Goal: Information Seeking & Learning: Compare options

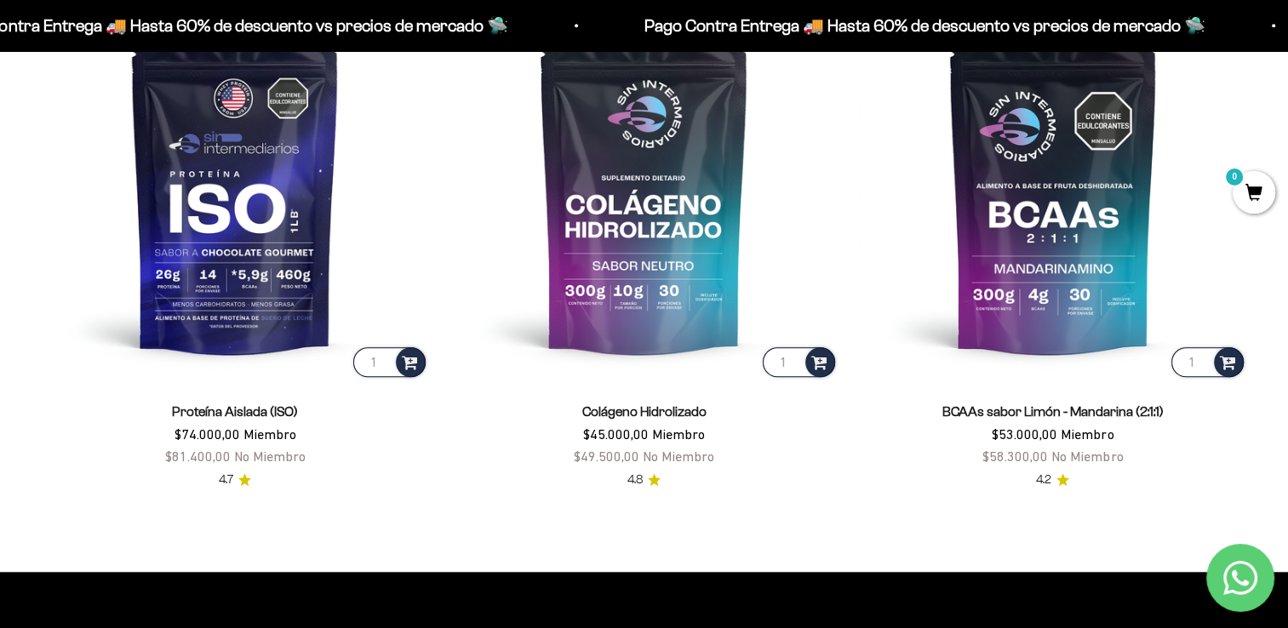
scroll to position [1352, 0]
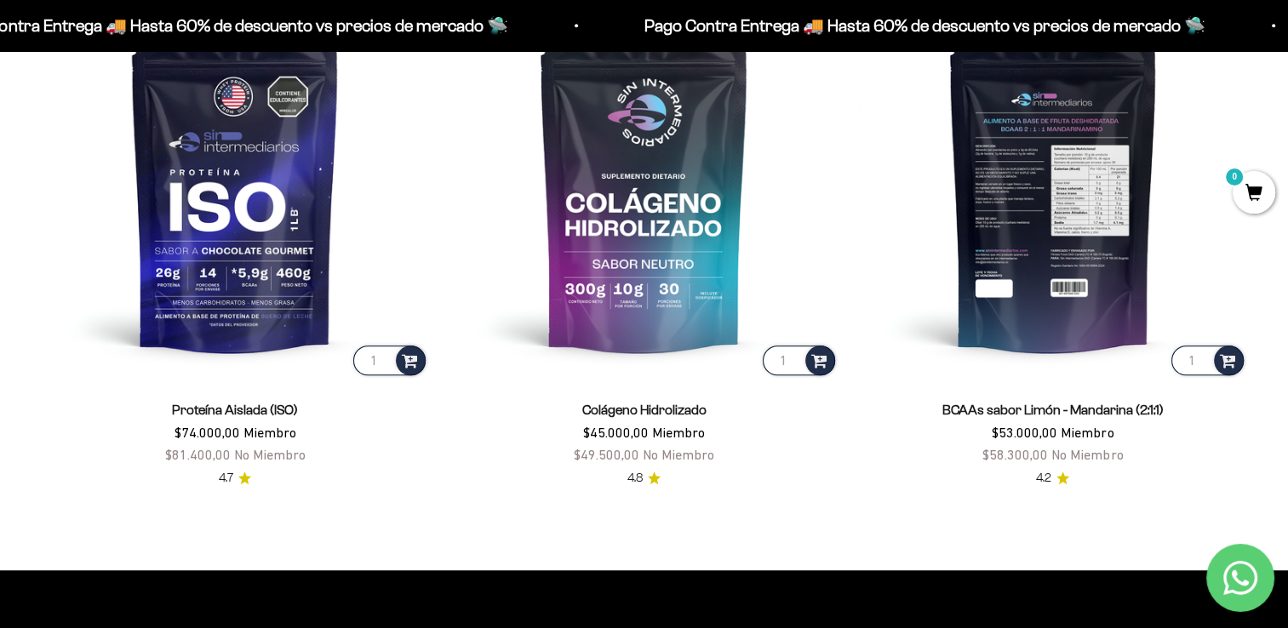
click at [1070, 215] on img at bounding box center [1053, 185] width 388 height 388
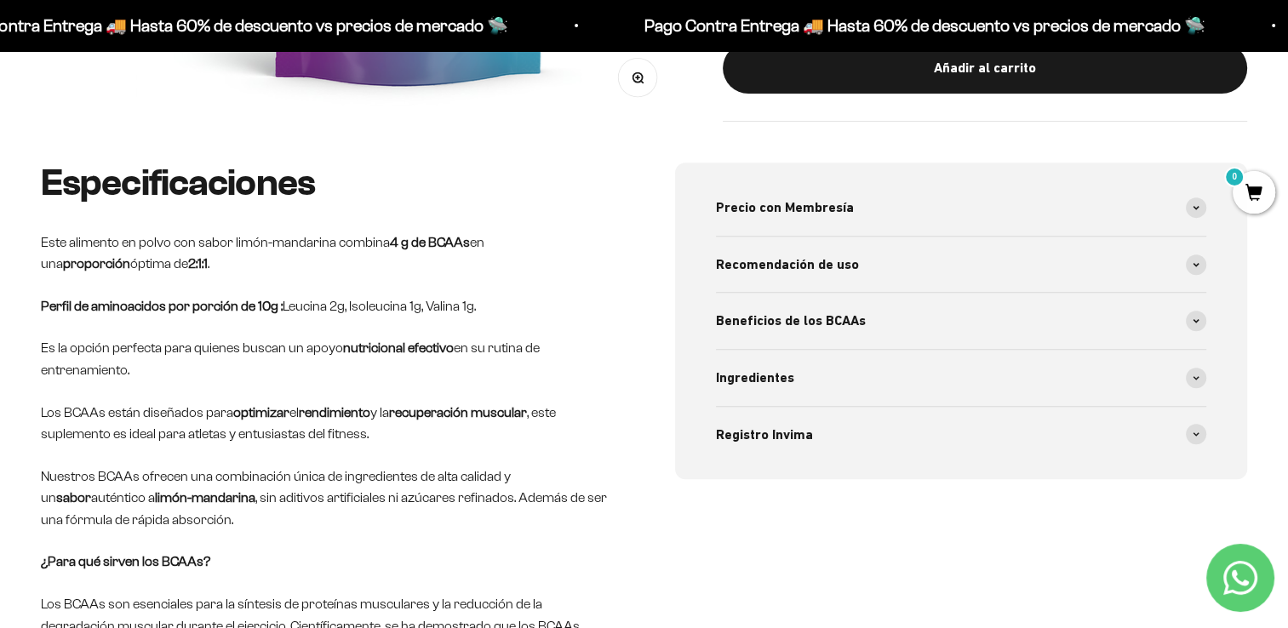
scroll to position [644, 0]
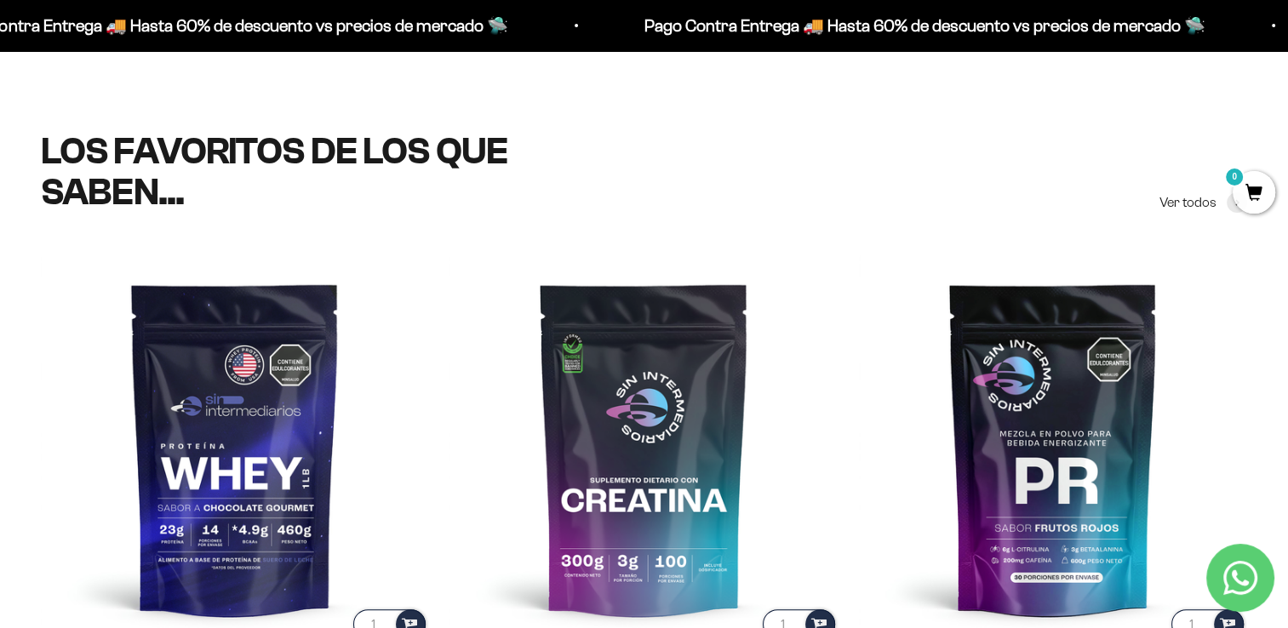
scroll to position [548, 0]
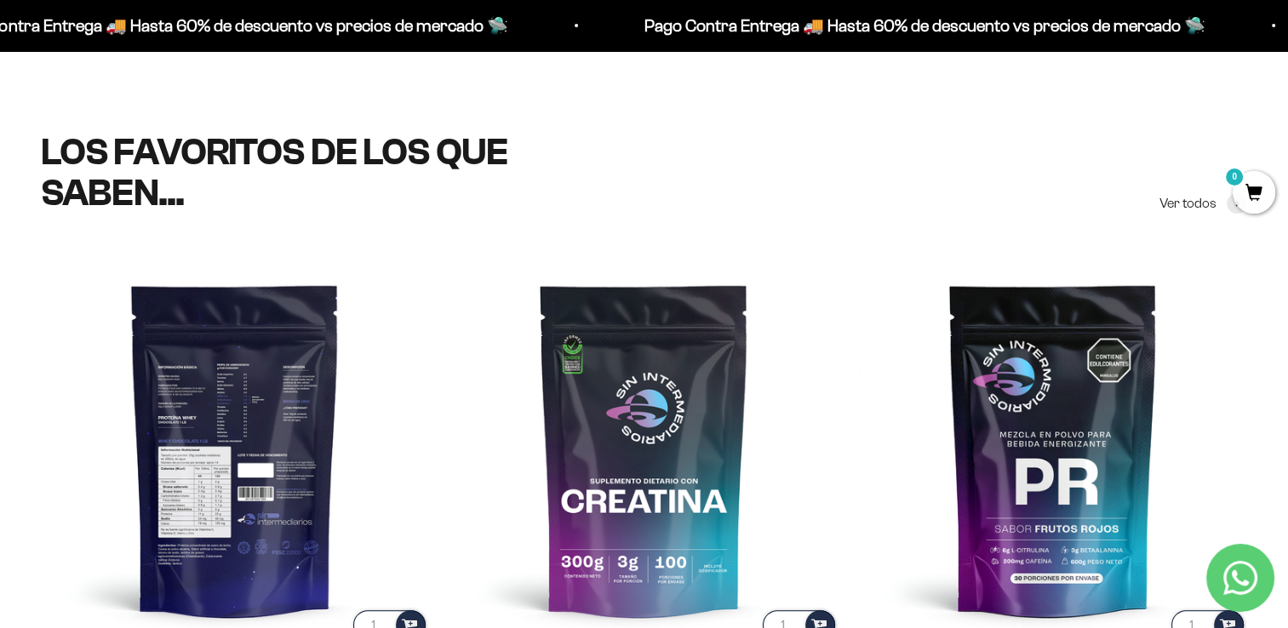
click at [268, 402] on img at bounding box center [235, 449] width 388 height 388
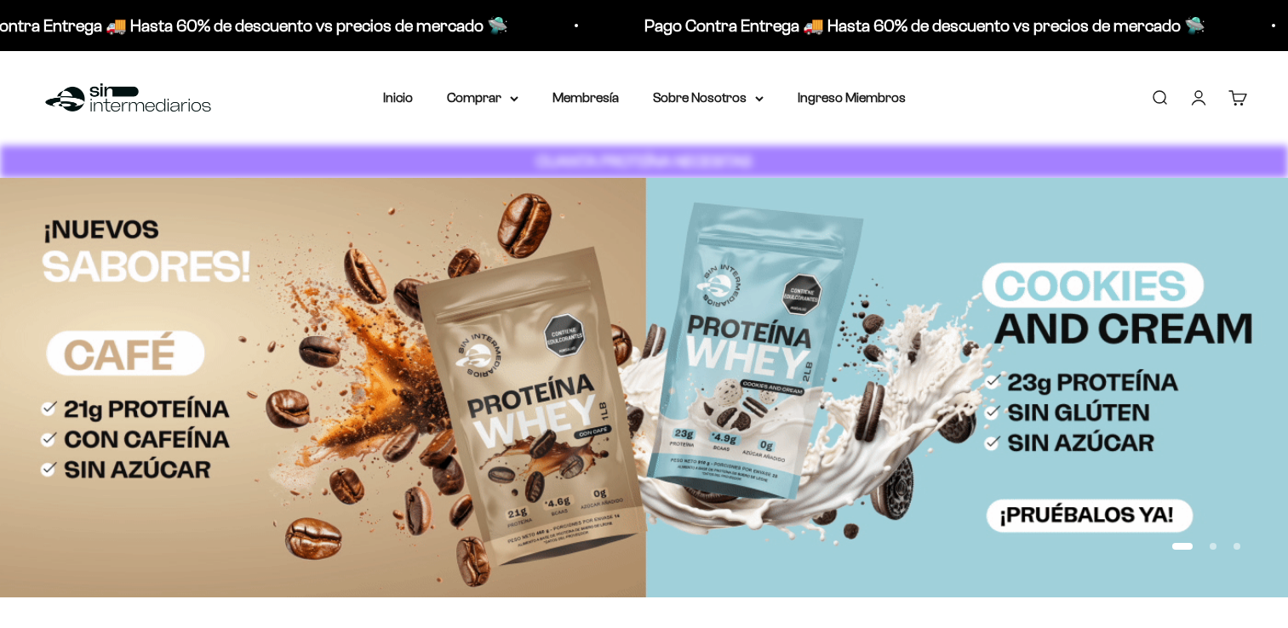
scroll to position [548, 0]
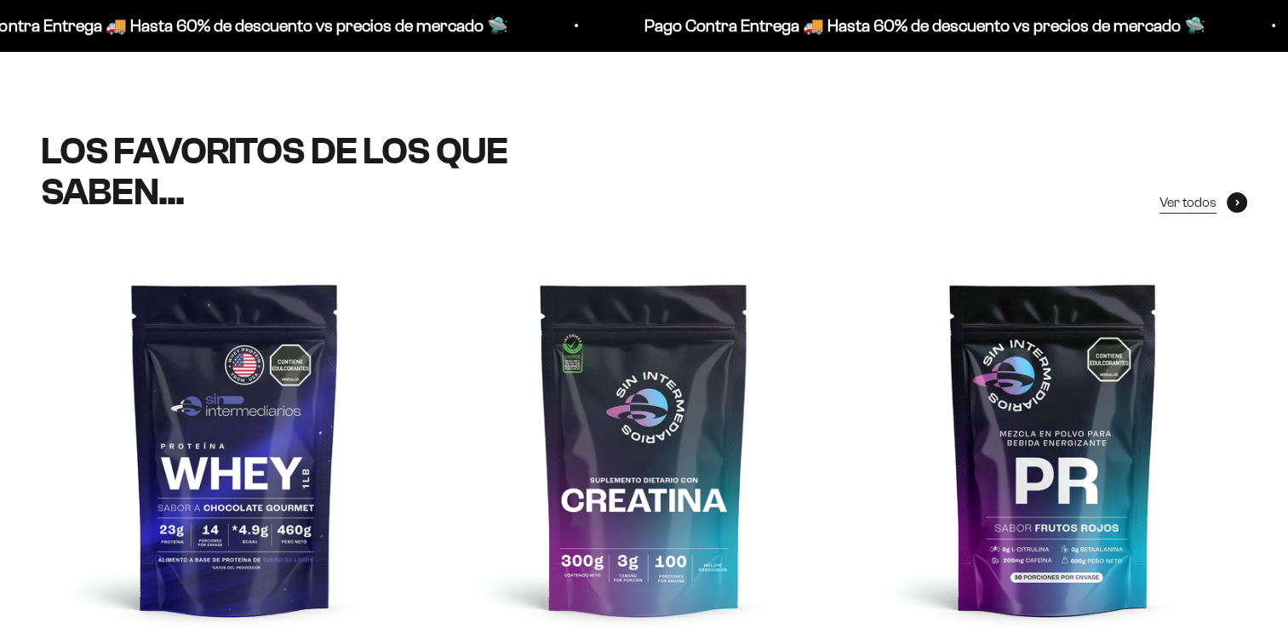
click at [1181, 207] on span "Ver todos" at bounding box center [1188, 203] width 57 height 22
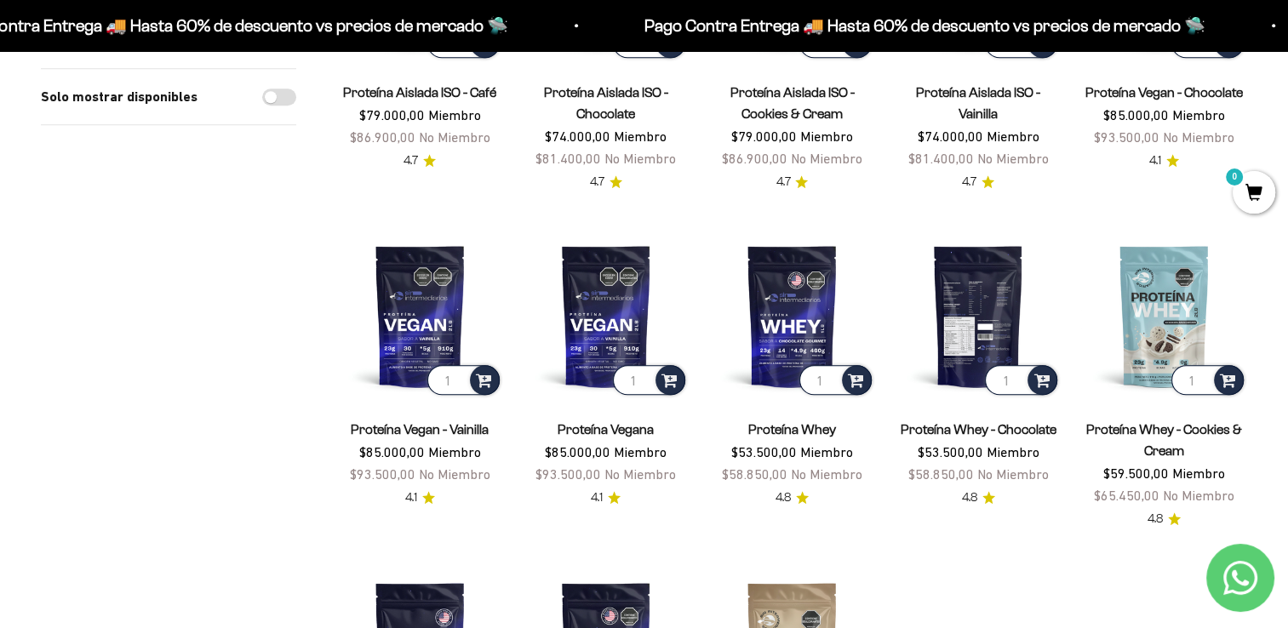
scroll to position [1429, 0]
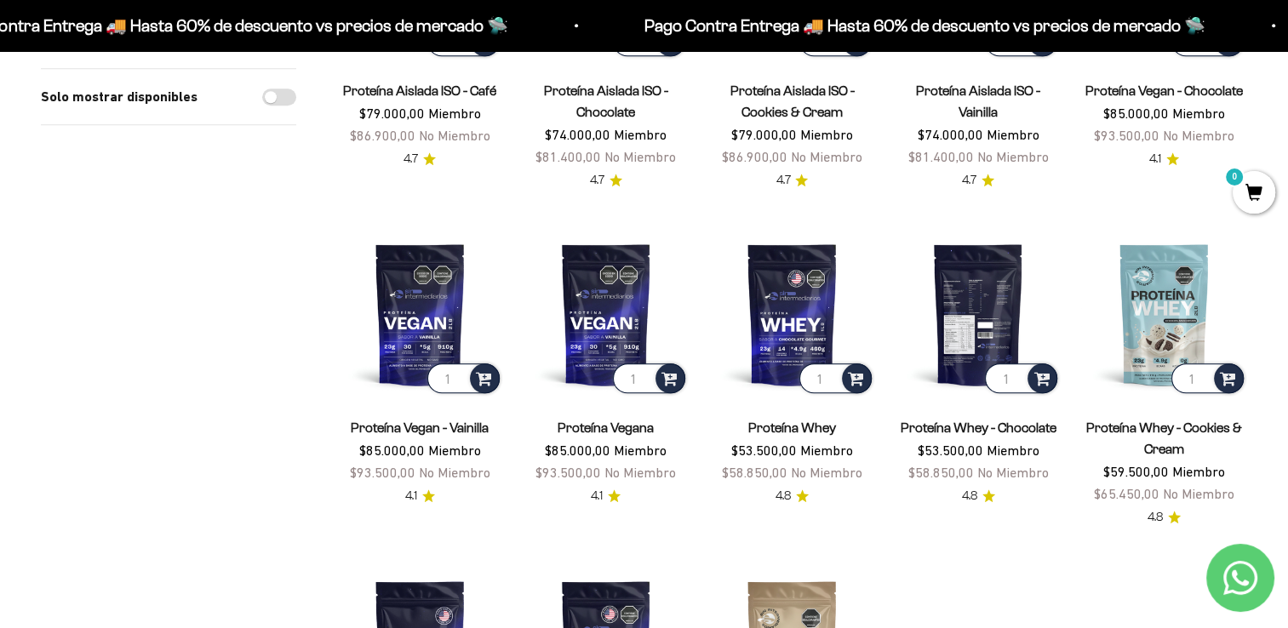
click at [940, 250] on img at bounding box center [979, 315] width 166 height 166
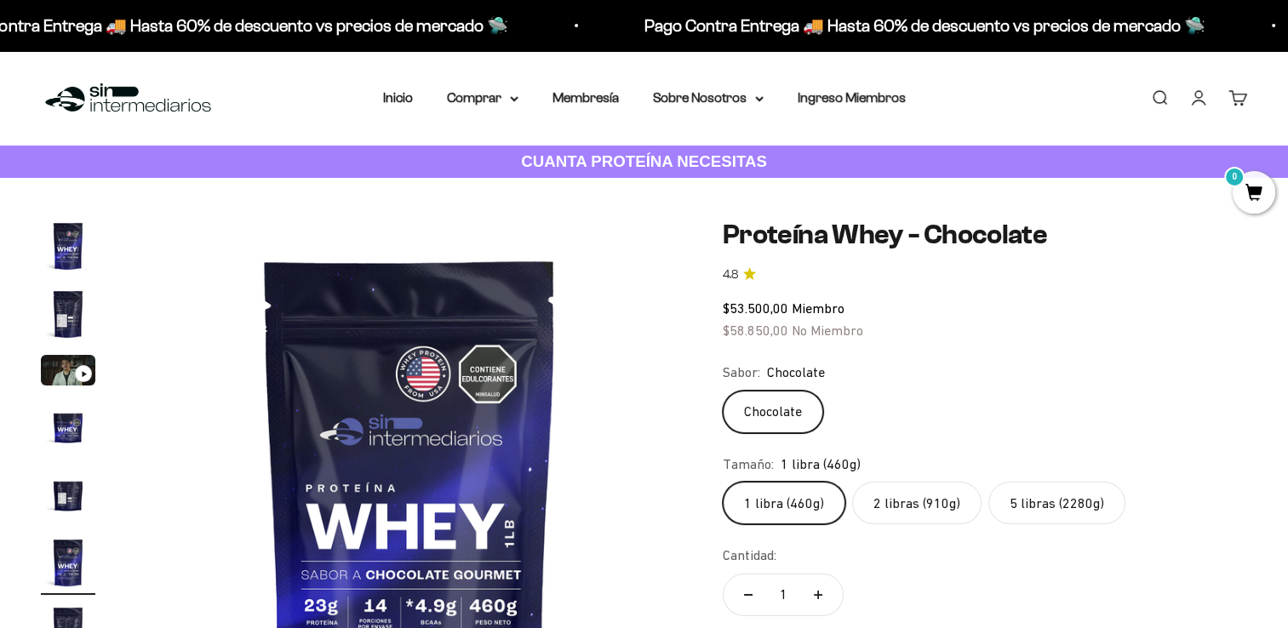
click at [870, 502] on label "2 libras (910g)" at bounding box center [916, 503] width 129 height 43
click at [723, 482] on input "2 libras (910g)" at bounding box center [722, 481] width 1 height 1
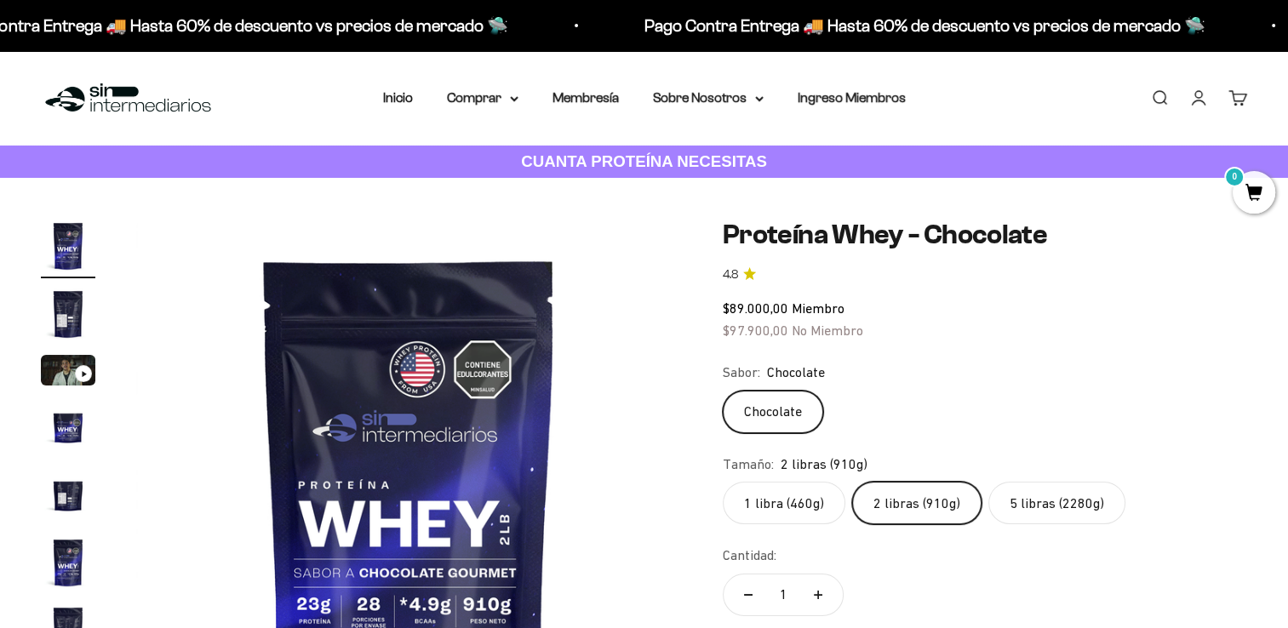
scroll to position [74, 0]
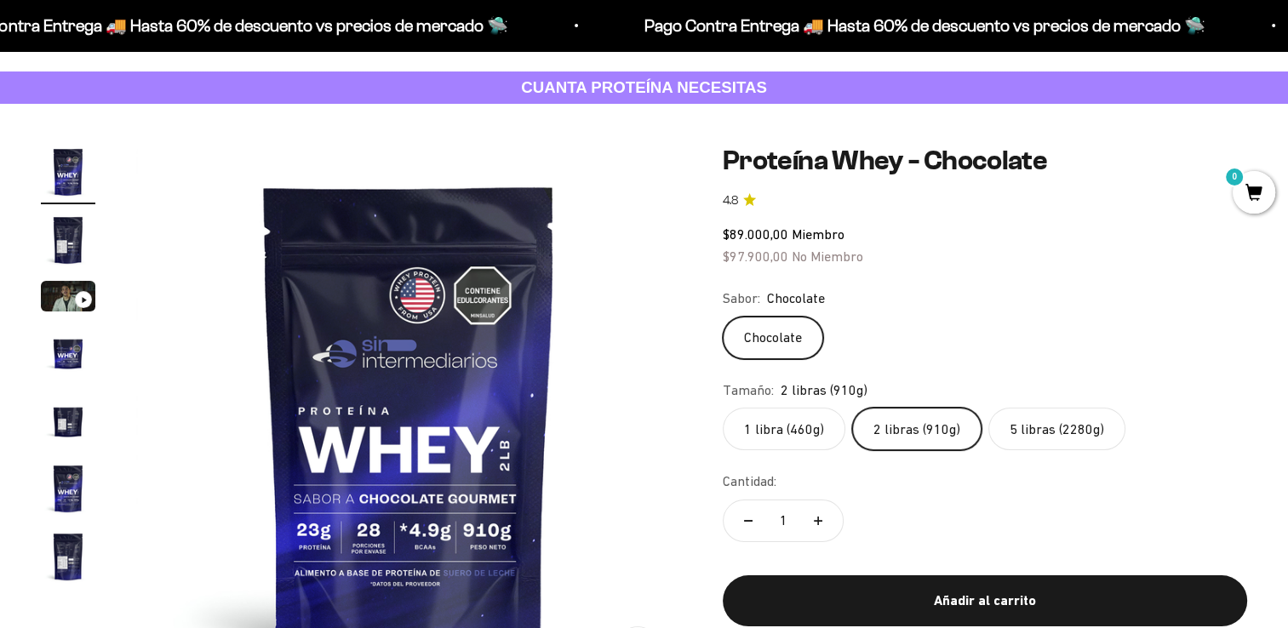
click at [793, 425] on label "1 libra (460g)" at bounding box center [784, 429] width 123 height 43
click at [723, 408] on input "1 libra (460g)" at bounding box center [722, 407] width 1 height 1
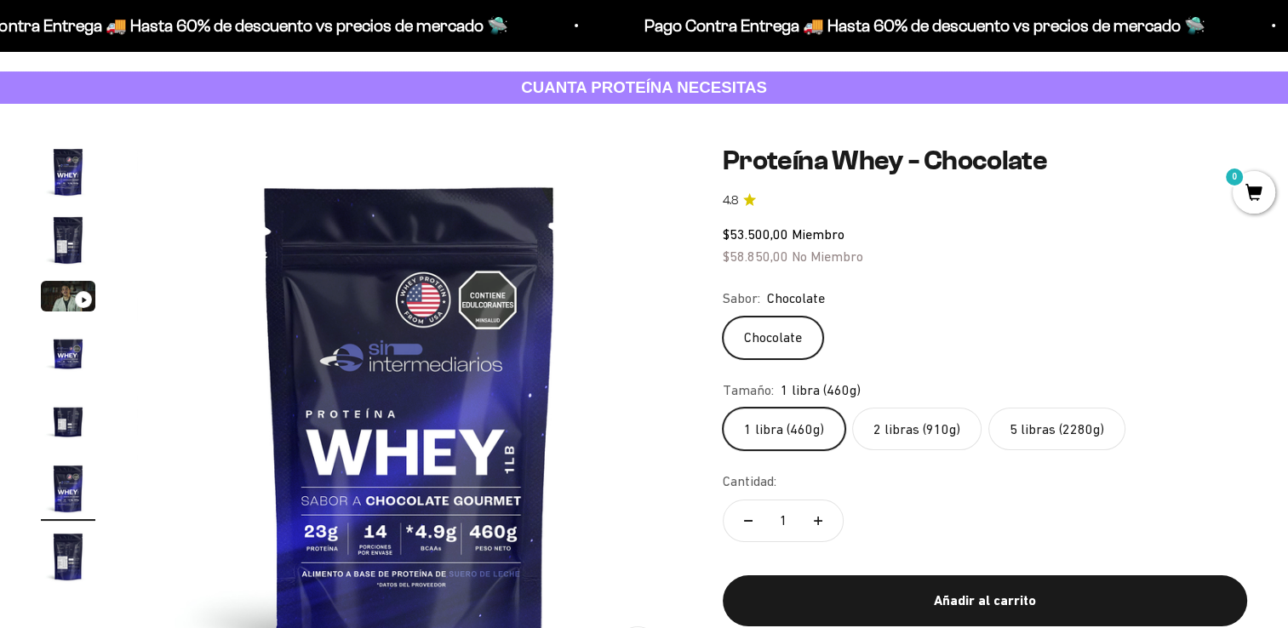
click at [872, 435] on label "2 libras (910g)" at bounding box center [916, 429] width 129 height 43
click at [723, 408] on input "2 libras (910g)" at bounding box center [722, 407] width 1 height 1
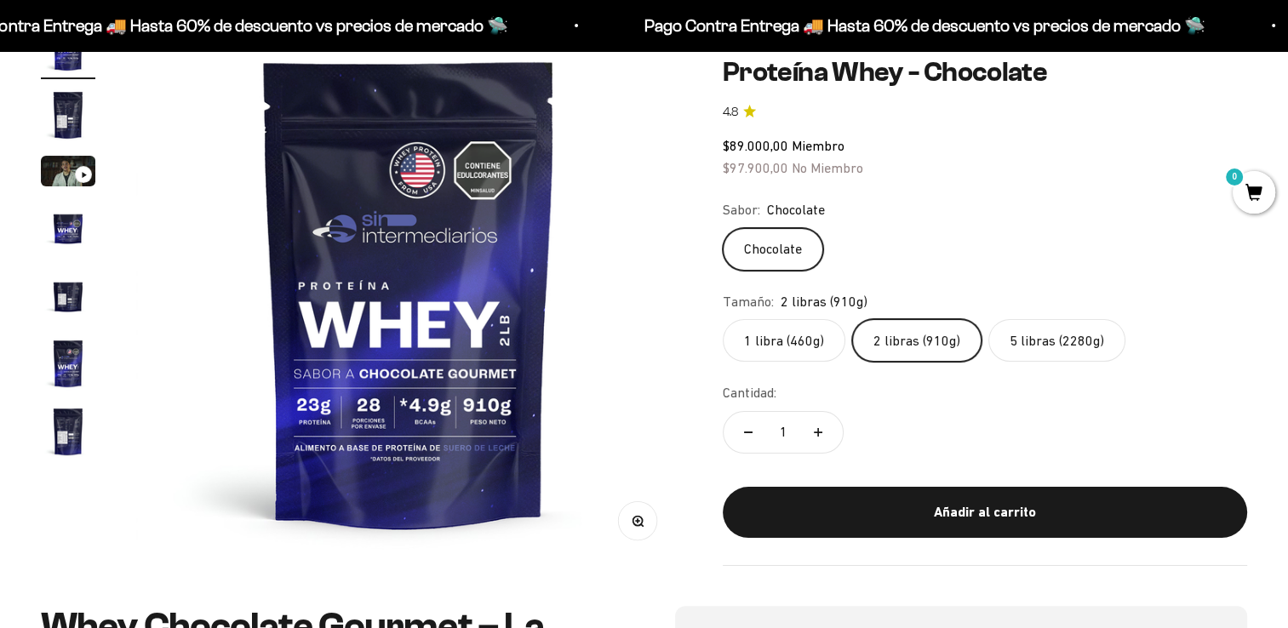
scroll to position [201, 0]
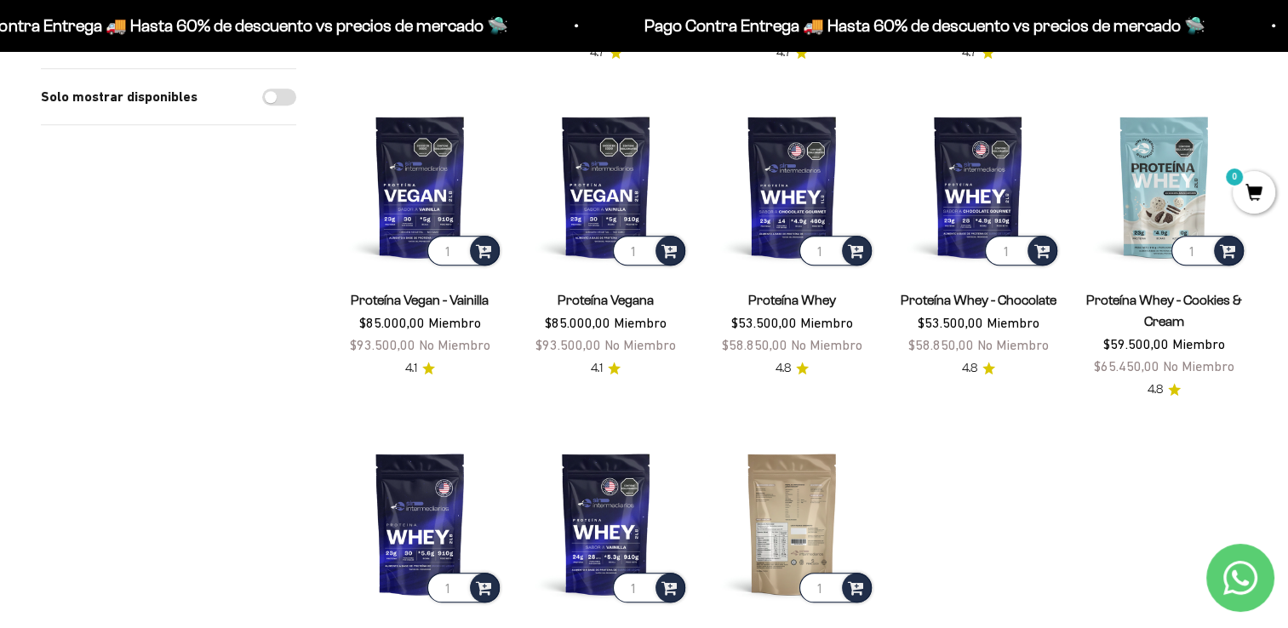
scroll to position [1558, 0]
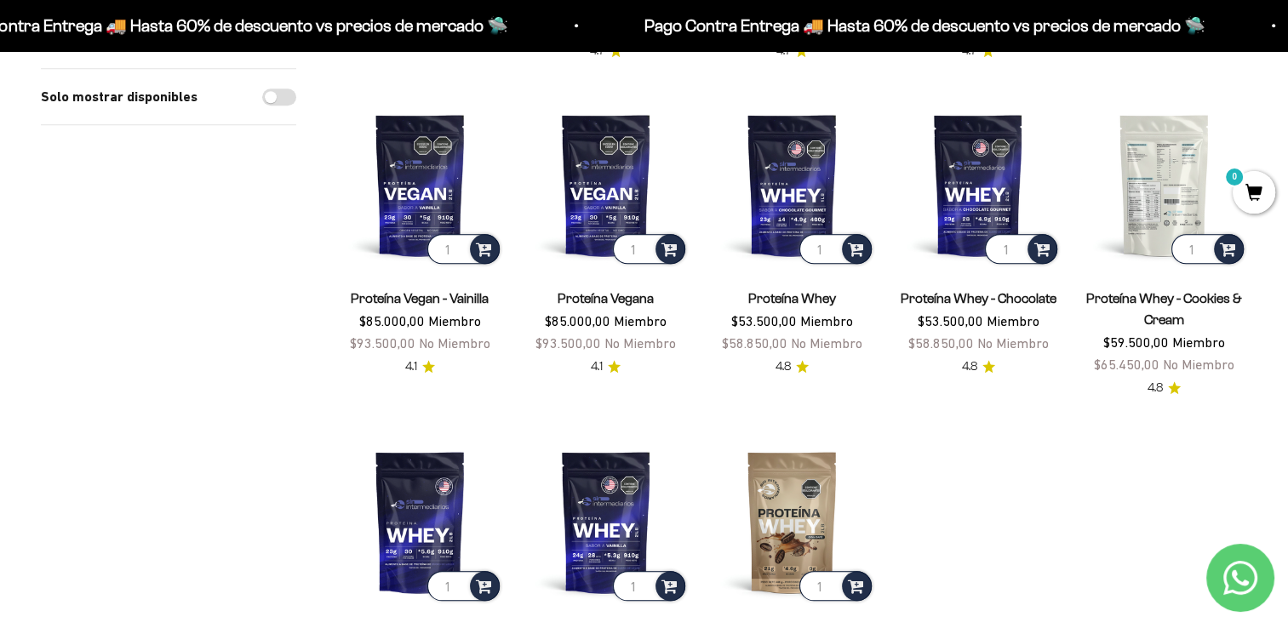
click at [1174, 119] on img at bounding box center [1165, 185] width 166 height 166
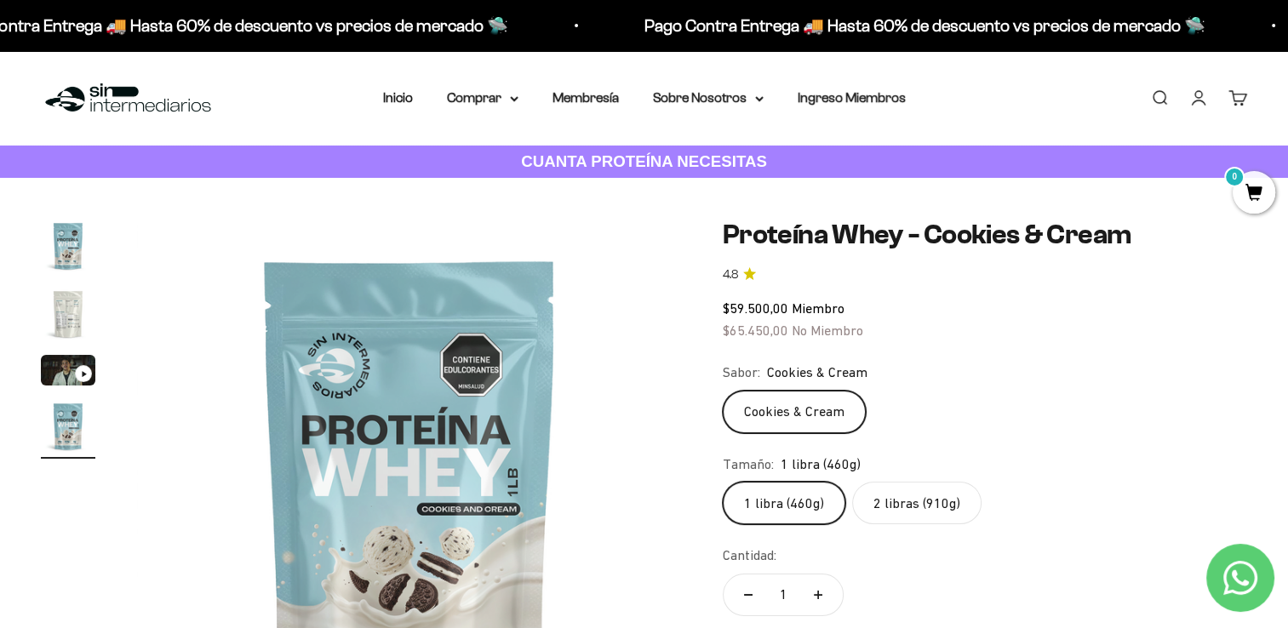
click at [910, 502] on label "2 libras (910g)" at bounding box center [916, 503] width 129 height 43
click at [723, 482] on input "2 libras (910g)" at bounding box center [722, 481] width 1 height 1
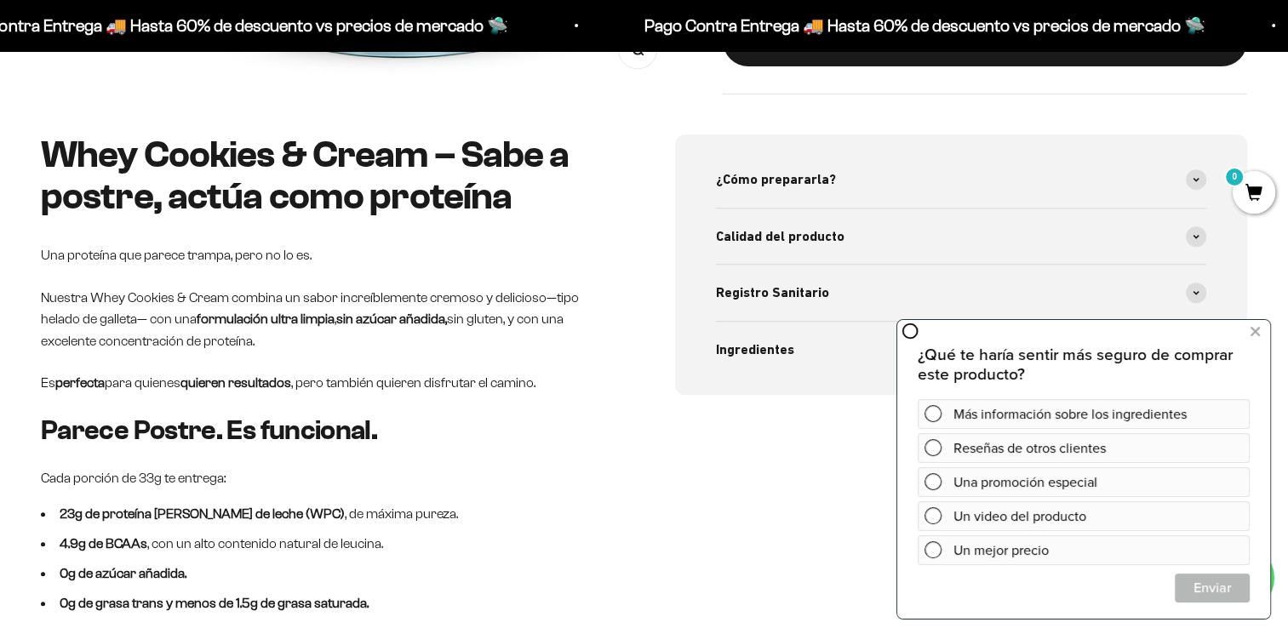
scroll to position [673, 0]
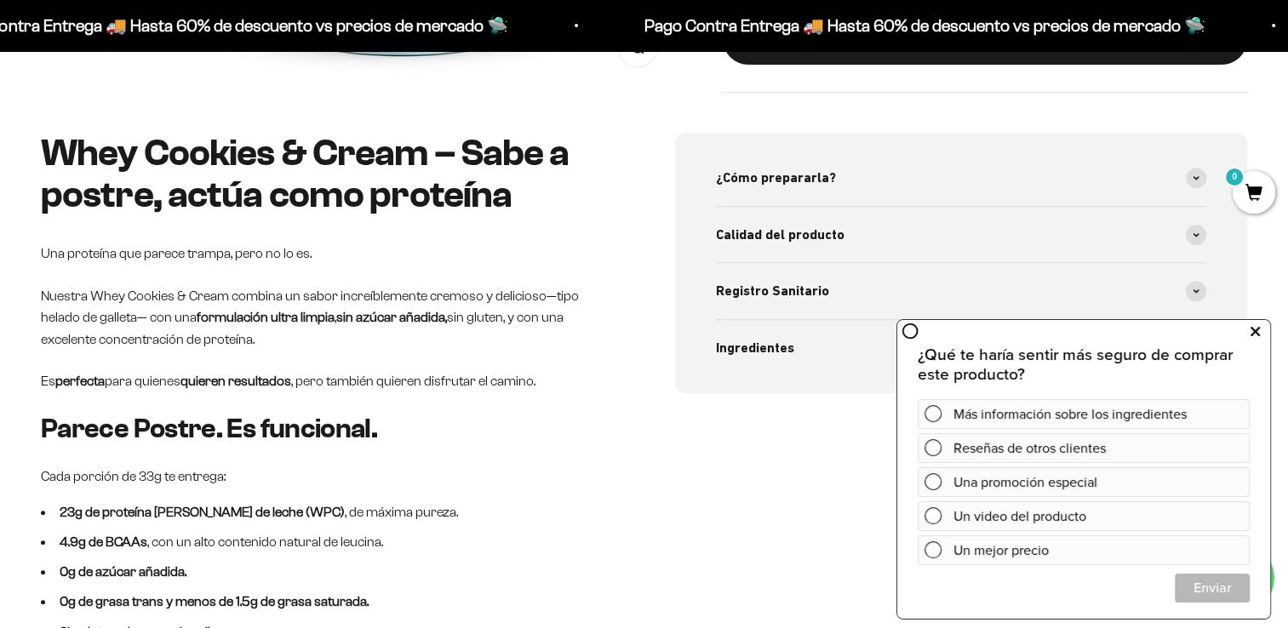
click at [1258, 334] on icon at bounding box center [1255, 332] width 9 height 22
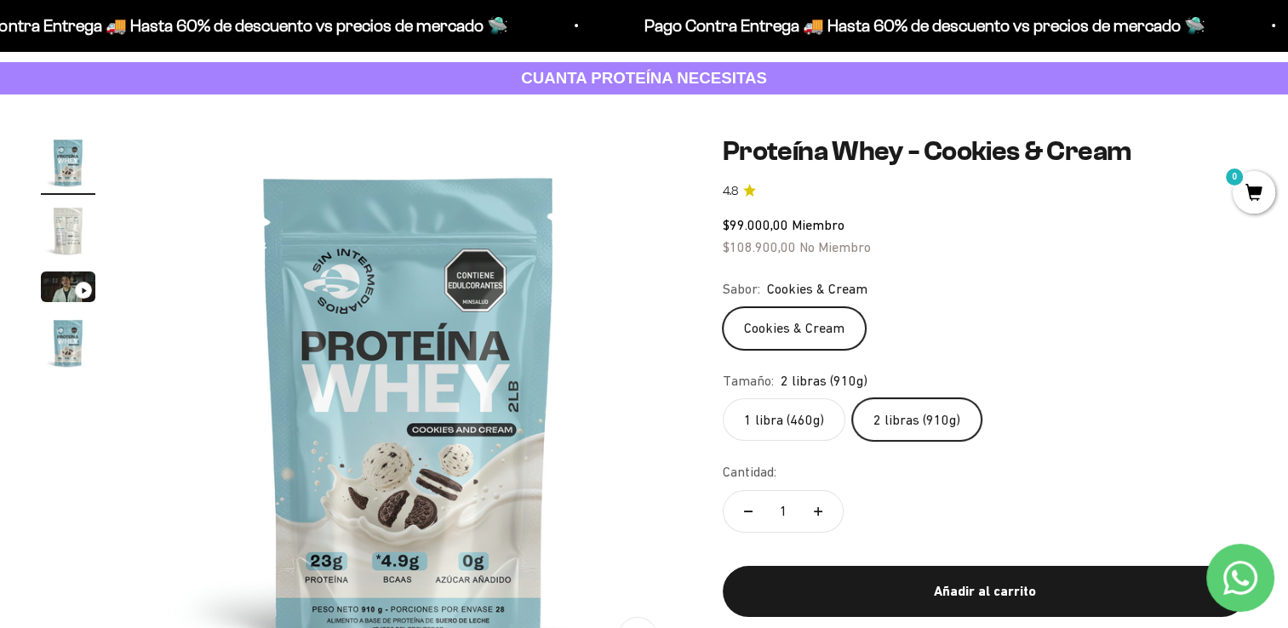
scroll to position [153, 0]
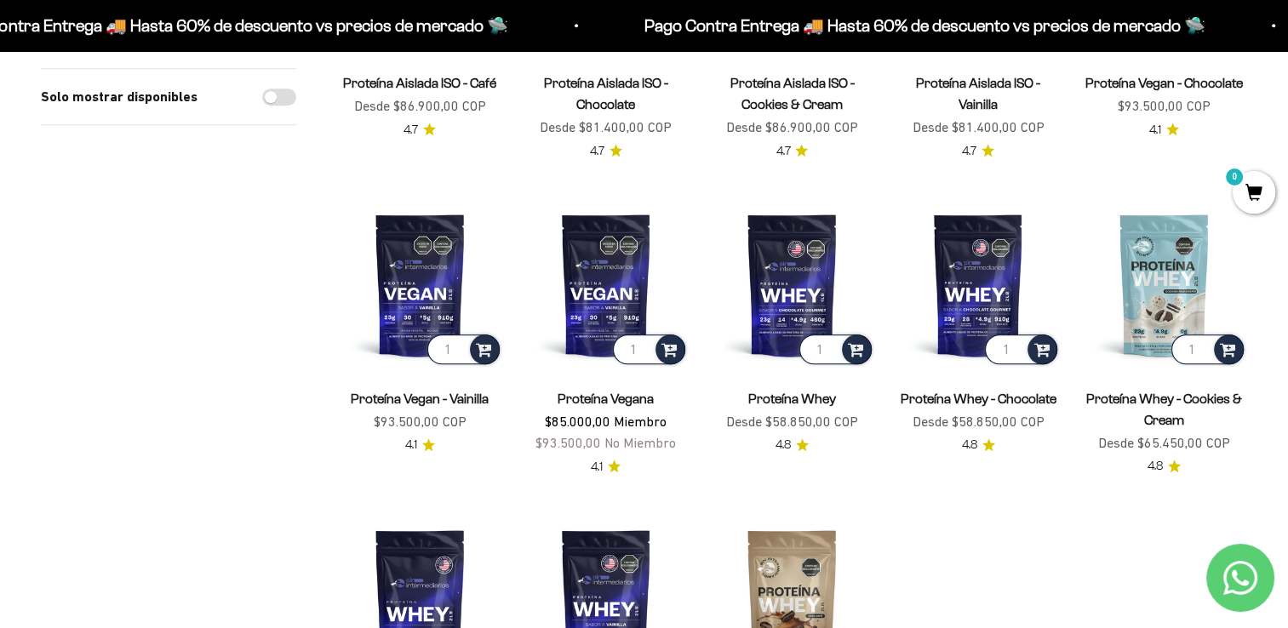
scroll to position [1436, 0]
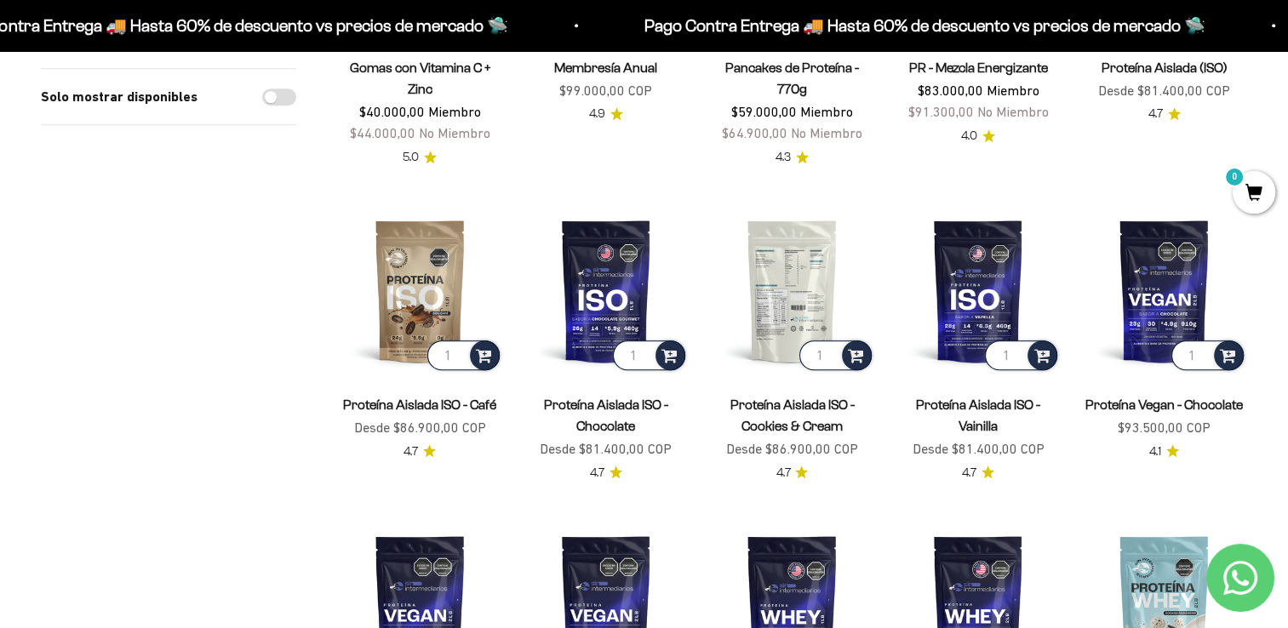
scroll to position [1114, 0]
click at [795, 245] on img at bounding box center [792, 292] width 166 height 166
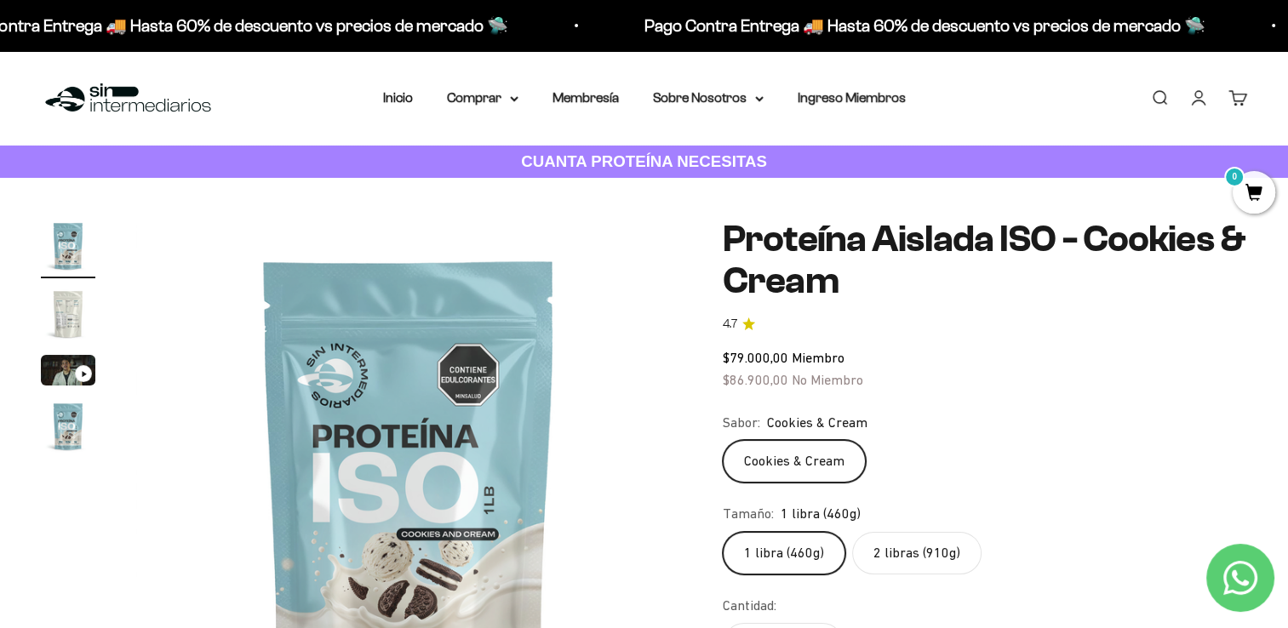
click at [913, 547] on label "2 libras (910g)" at bounding box center [916, 553] width 129 height 43
click at [723, 532] on input "2 libras (910g)" at bounding box center [722, 531] width 1 height 1
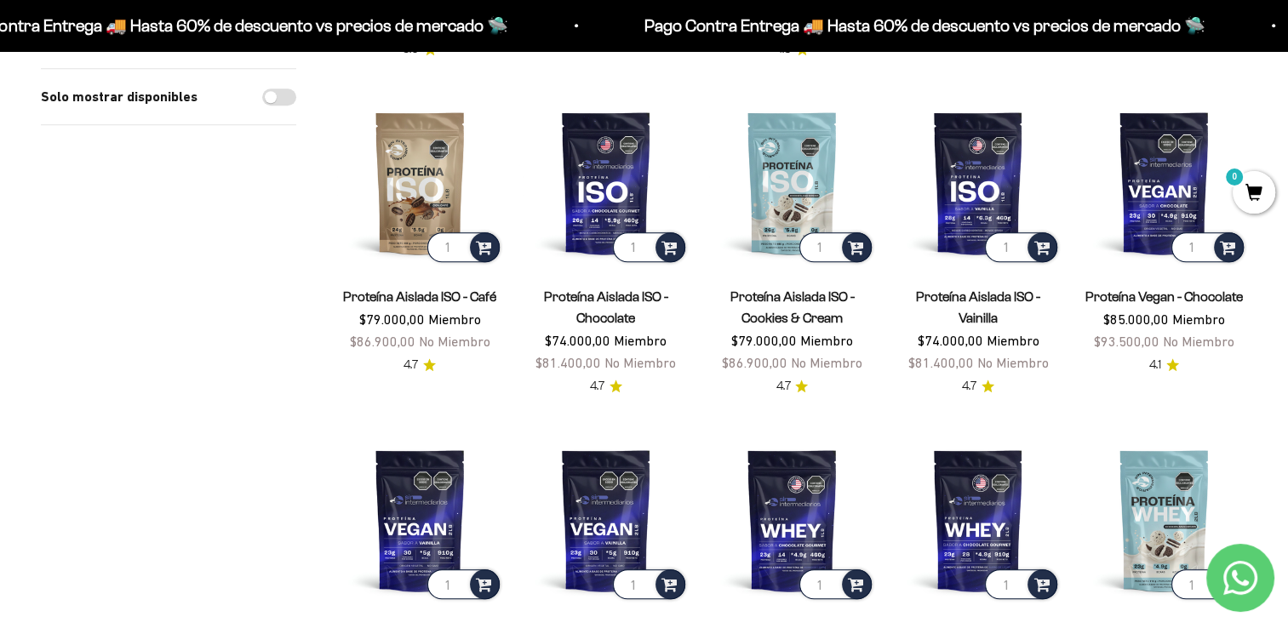
scroll to position [1223, 0]
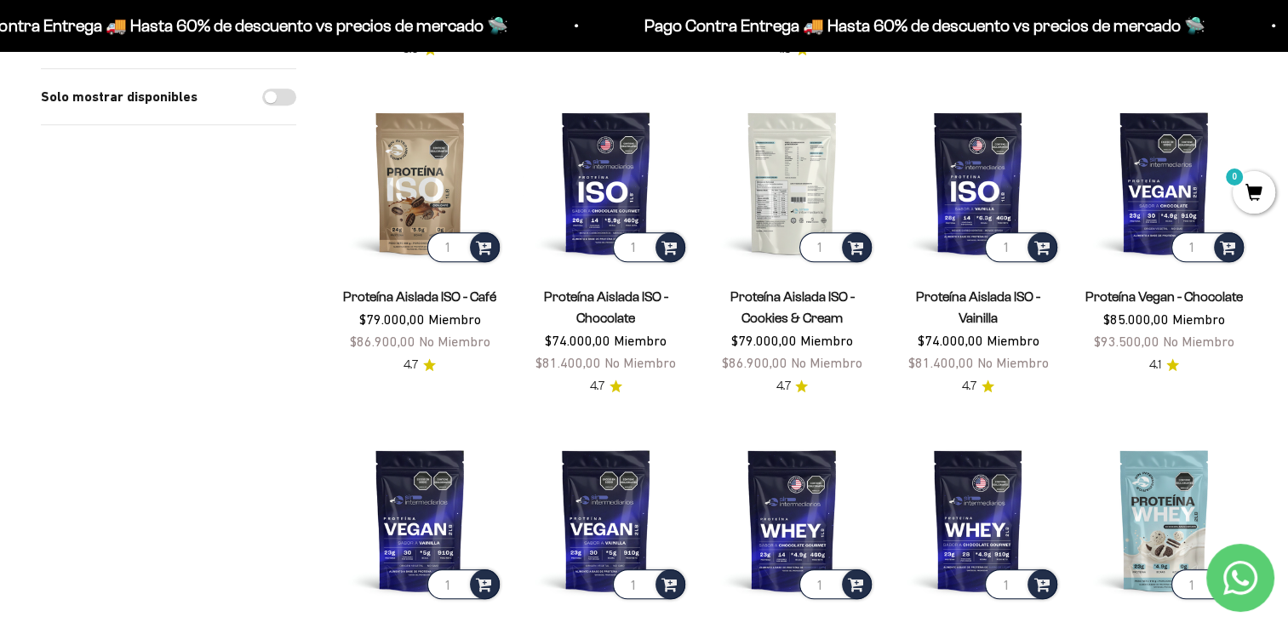
click at [797, 112] on img at bounding box center [792, 183] width 166 height 166
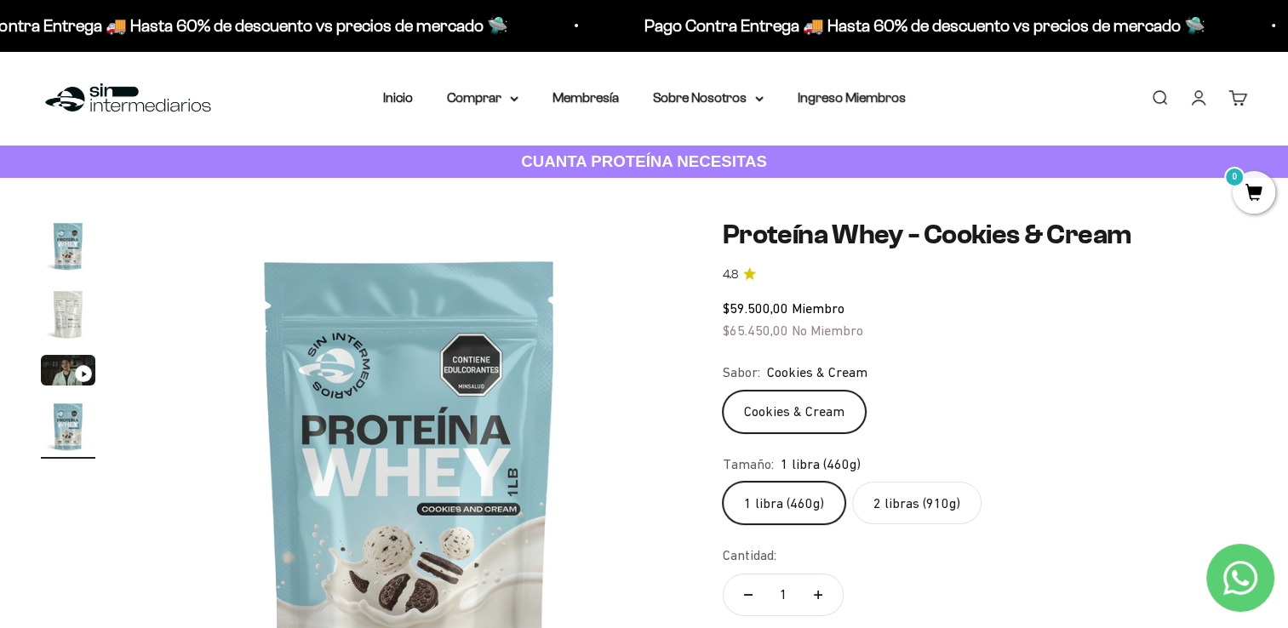
click at [914, 508] on label "2 libras (910g)" at bounding box center [916, 503] width 129 height 43
click at [723, 482] on input "2 libras (910g)" at bounding box center [722, 481] width 1 height 1
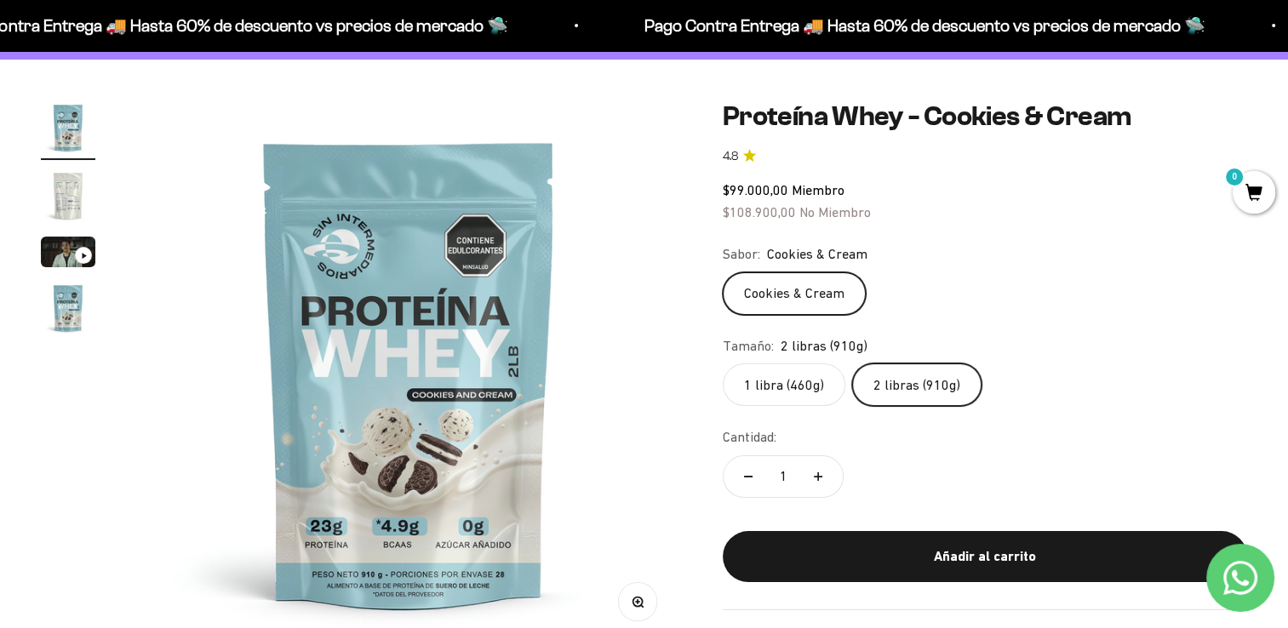
scroll to position [119, 0]
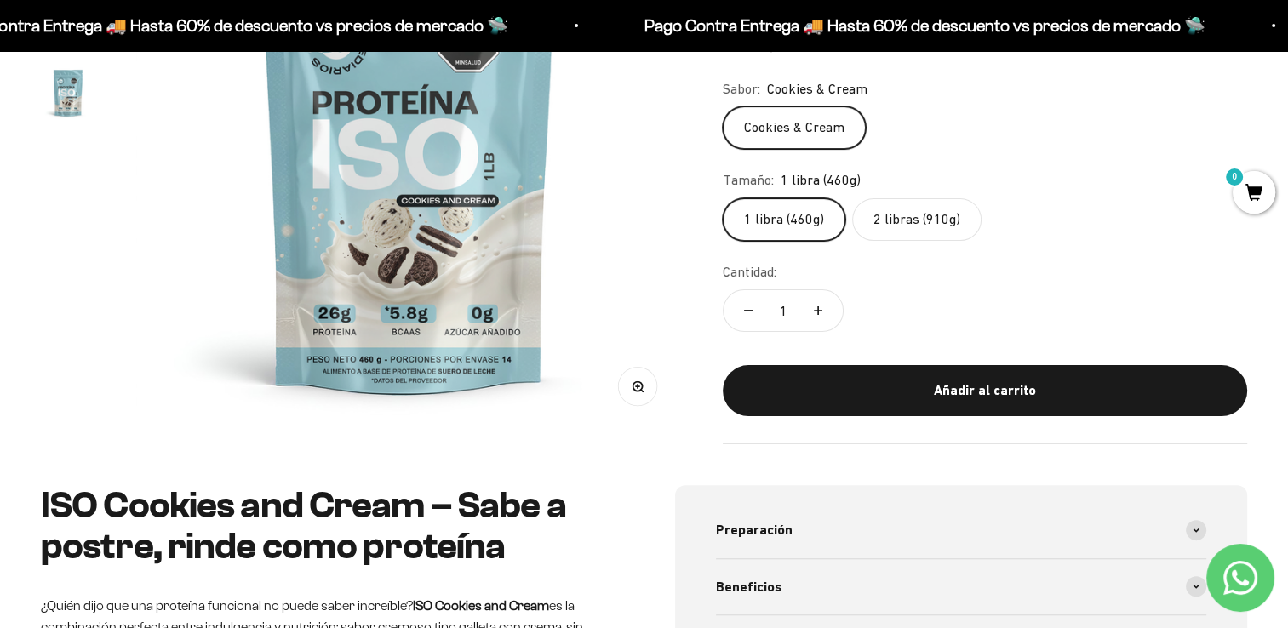
scroll to position [319, 0]
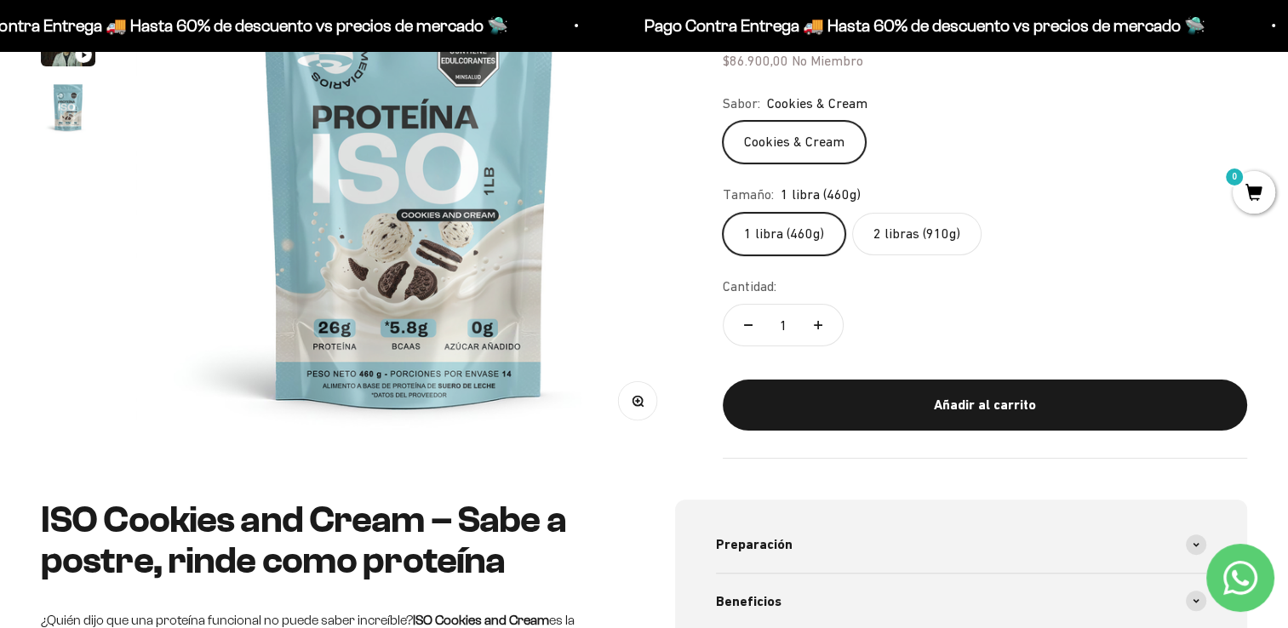
click at [906, 247] on label "2 libras (910g)" at bounding box center [916, 234] width 129 height 43
click at [723, 213] on input "2 libras (910g)" at bounding box center [722, 212] width 1 height 1
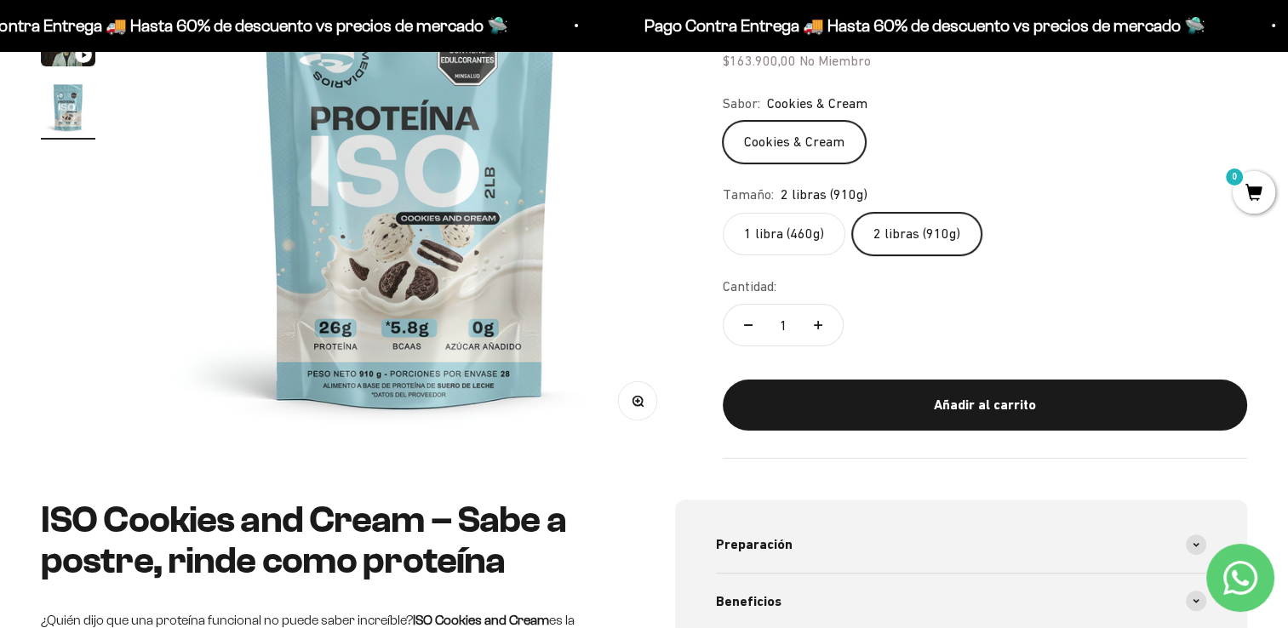
scroll to position [115, 0]
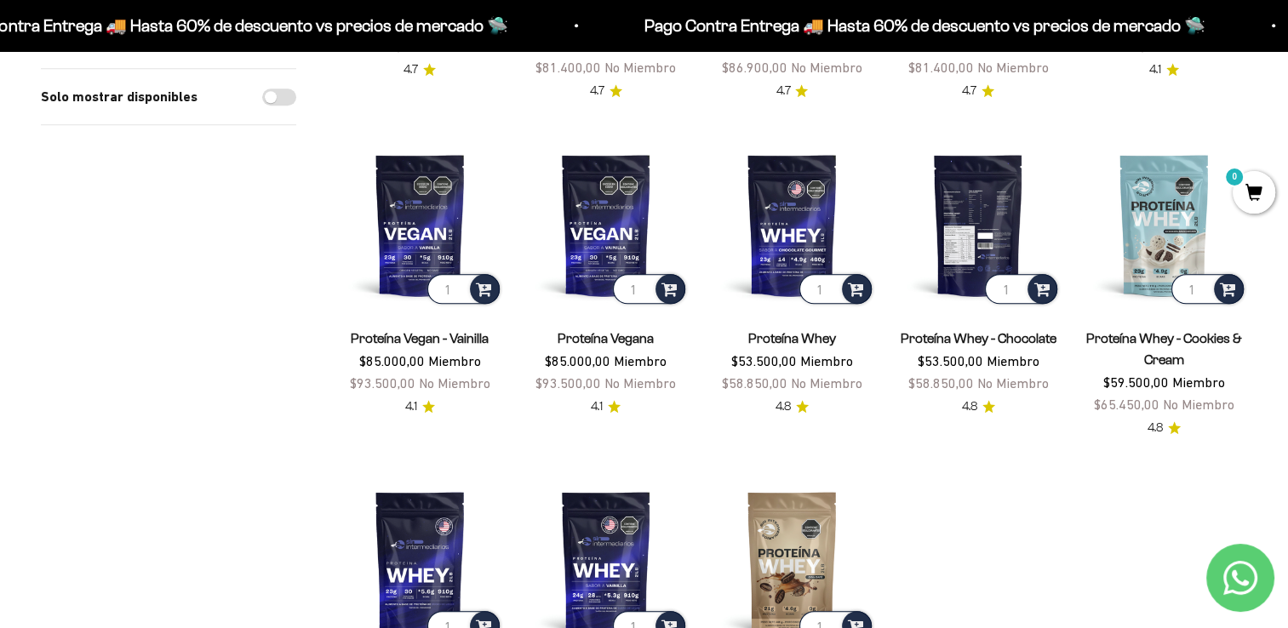
scroll to position [1576, 0]
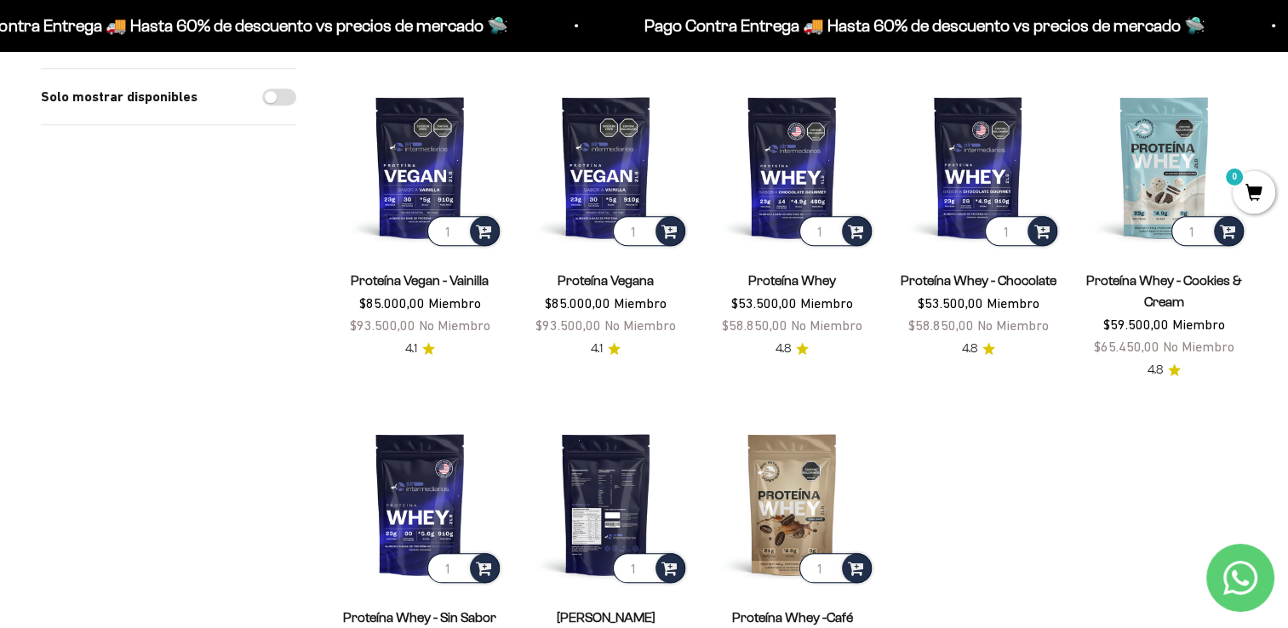
click at [627, 458] on img at bounding box center [607, 505] width 166 height 166
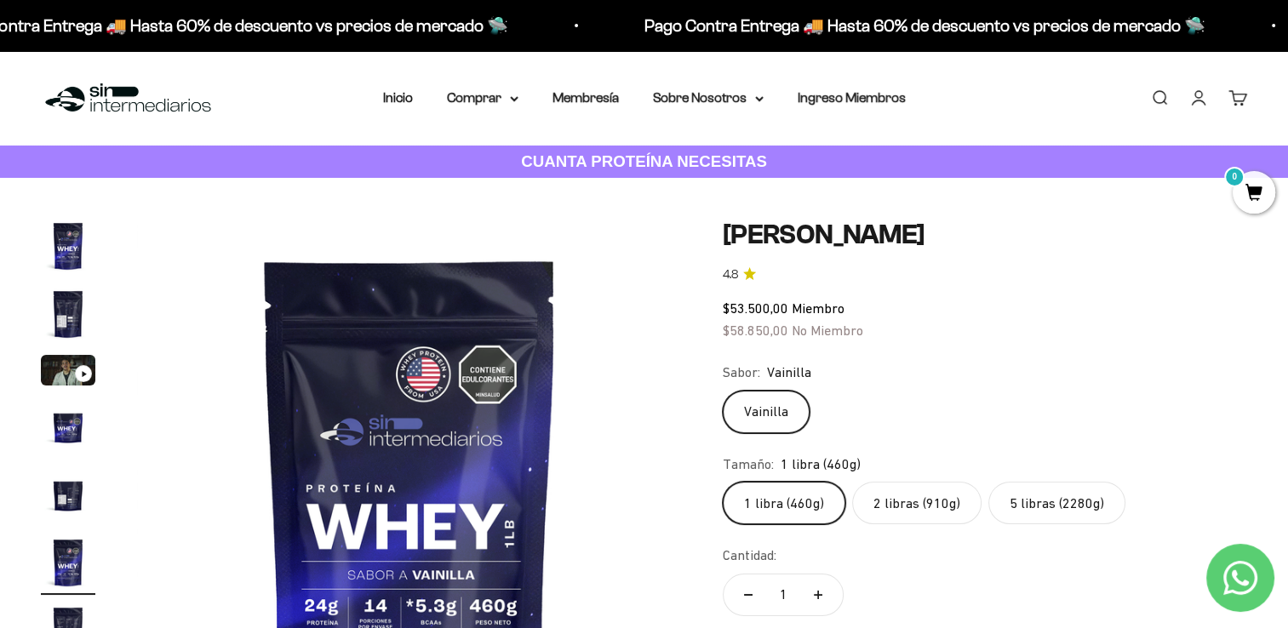
click at [929, 502] on label "2 libras (910g)" at bounding box center [916, 503] width 129 height 43
click at [723, 482] on input "2 libras (910g)" at bounding box center [722, 481] width 1 height 1
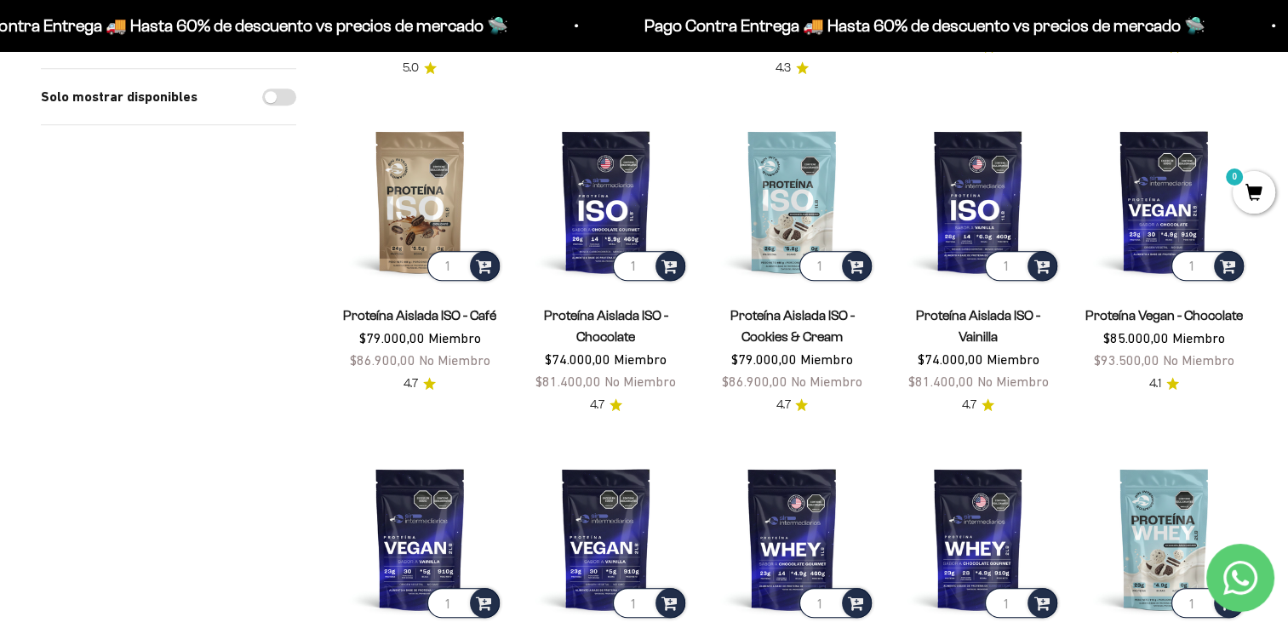
scroll to position [1205, 0]
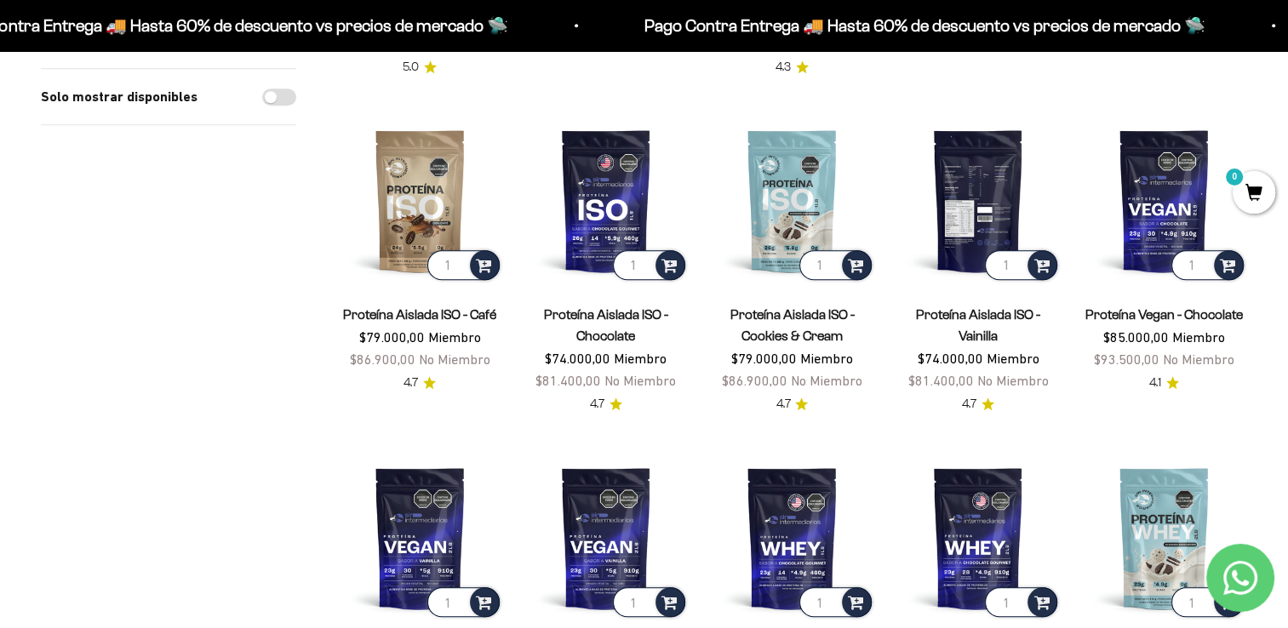
click at [964, 138] on img at bounding box center [979, 201] width 166 height 166
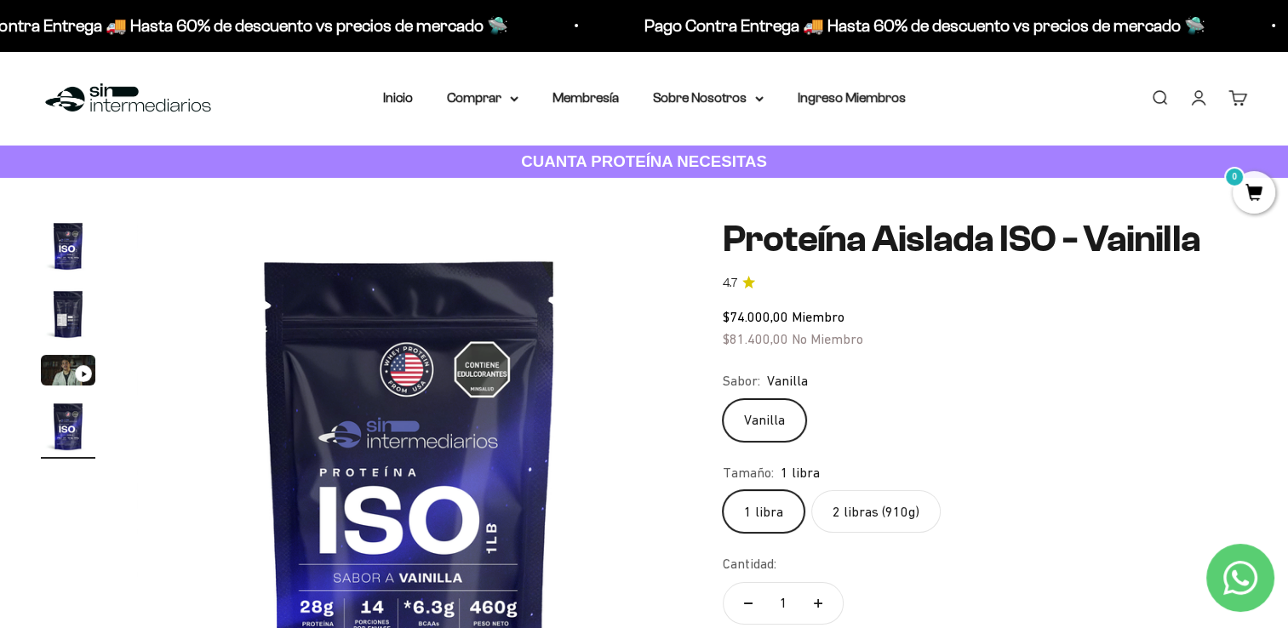
click at [854, 514] on label "2 libras (910g)" at bounding box center [876, 512] width 129 height 43
click at [723, 491] on input "2 libras (910g)" at bounding box center [722, 490] width 1 height 1
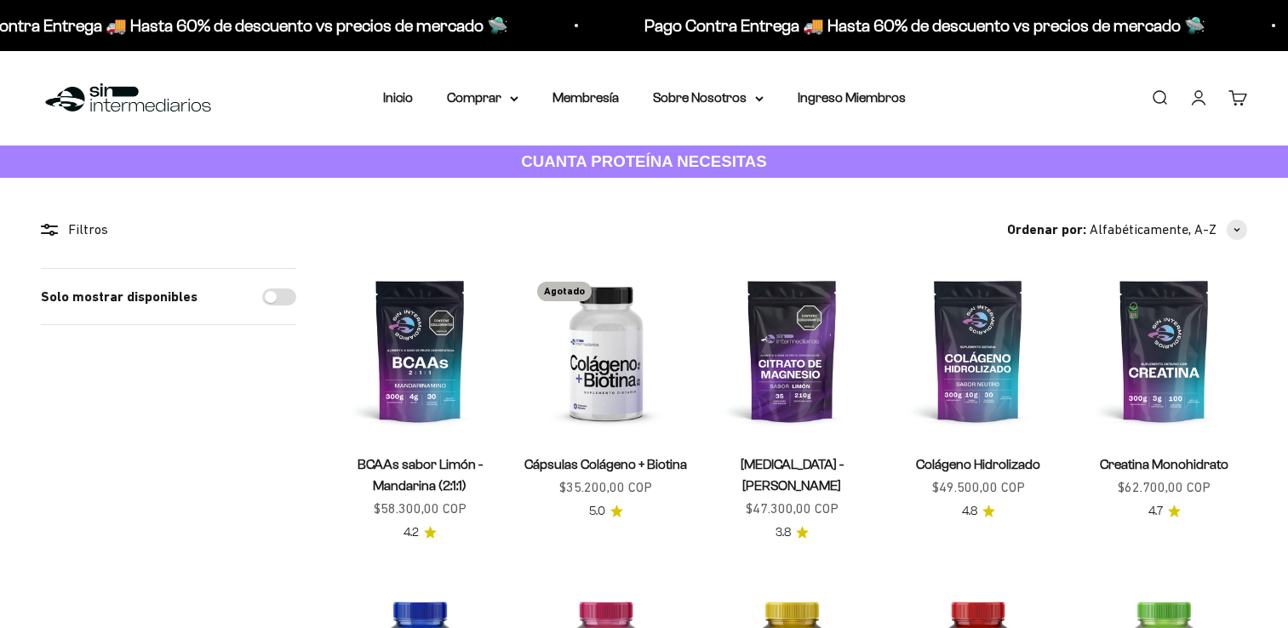
scroll to position [1205, 0]
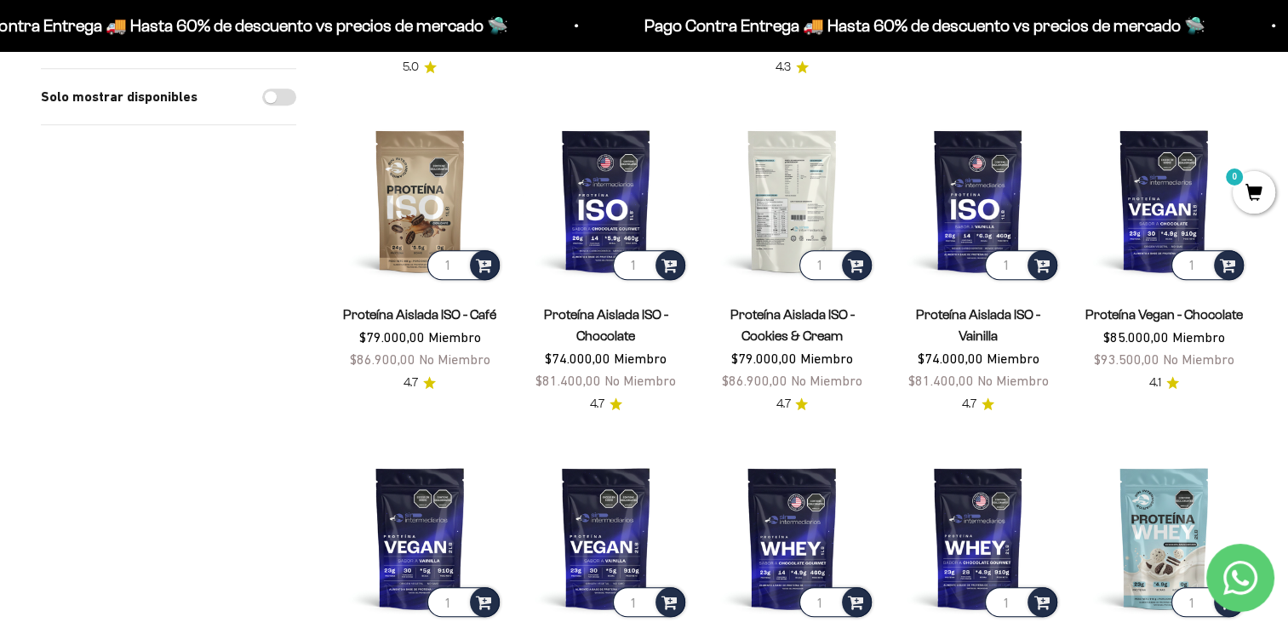
click at [796, 166] on img at bounding box center [792, 201] width 166 height 166
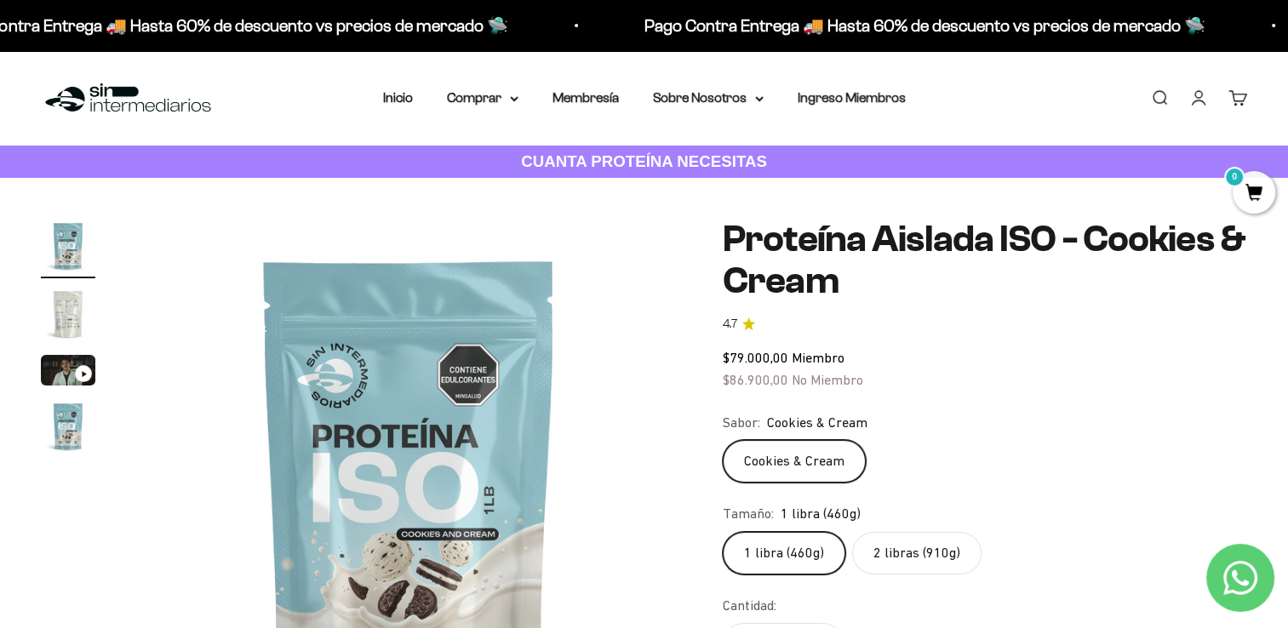
click at [902, 542] on label "2 libras (910g)" at bounding box center [916, 553] width 129 height 43
click at [723, 532] on input "2 libras (910g)" at bounding box center [722, 531] width 1 height 1
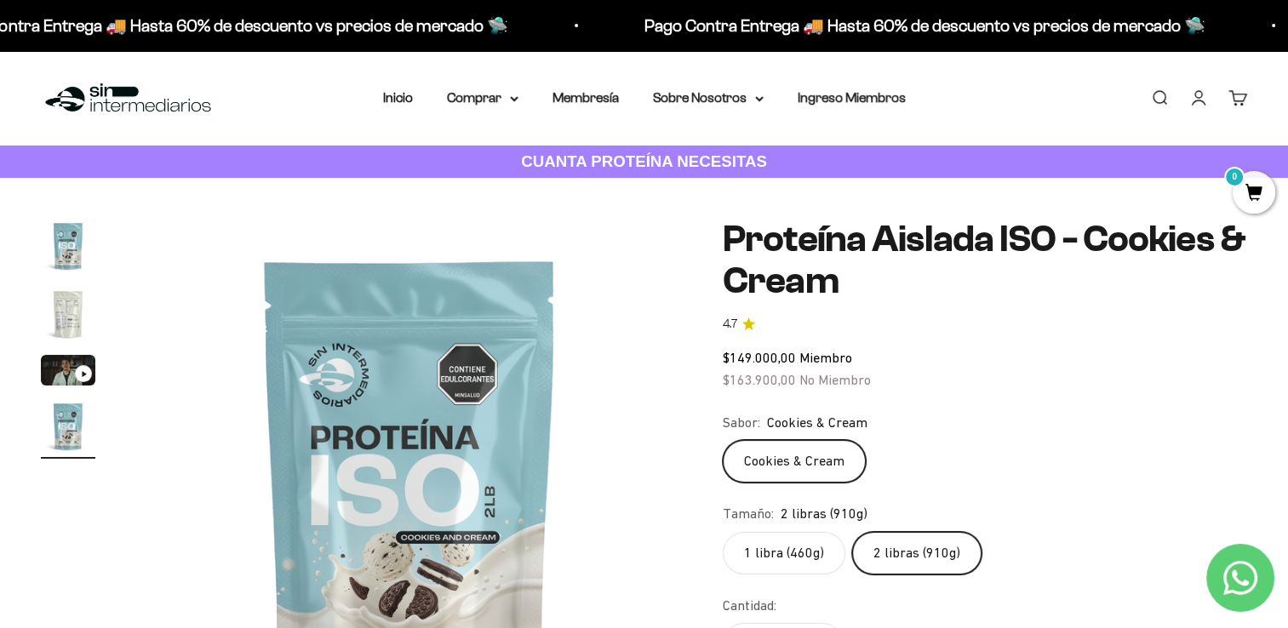
scroll to position [118, 0]
